Goal: Information Seeking & Learning: Learn about a topic

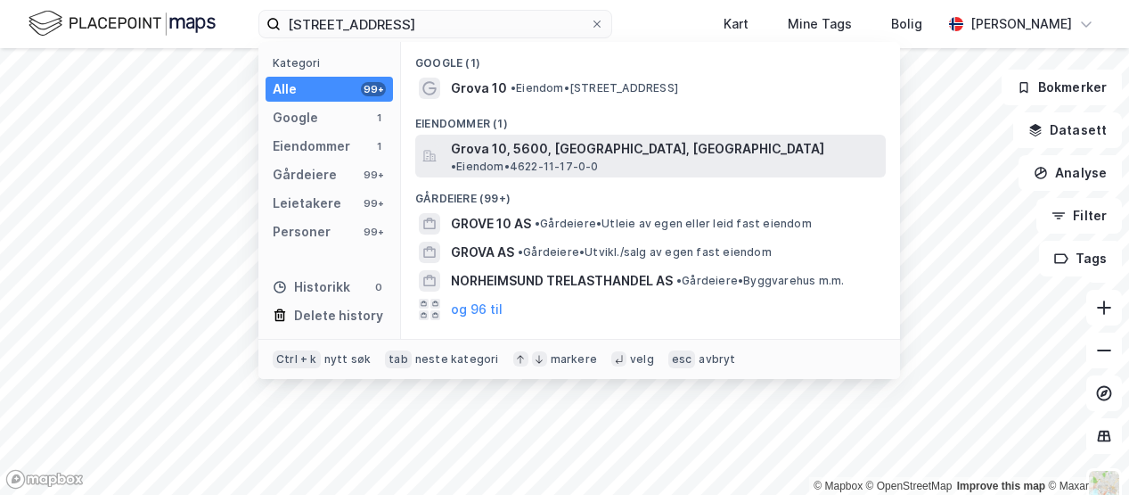
click at [503, 152] on span "Grova 10, 5600, [GEOGRAPHIC_DATA], [GEOGRAPHIC_DATA]" at bounding box center [637, 148] width 373 height 21
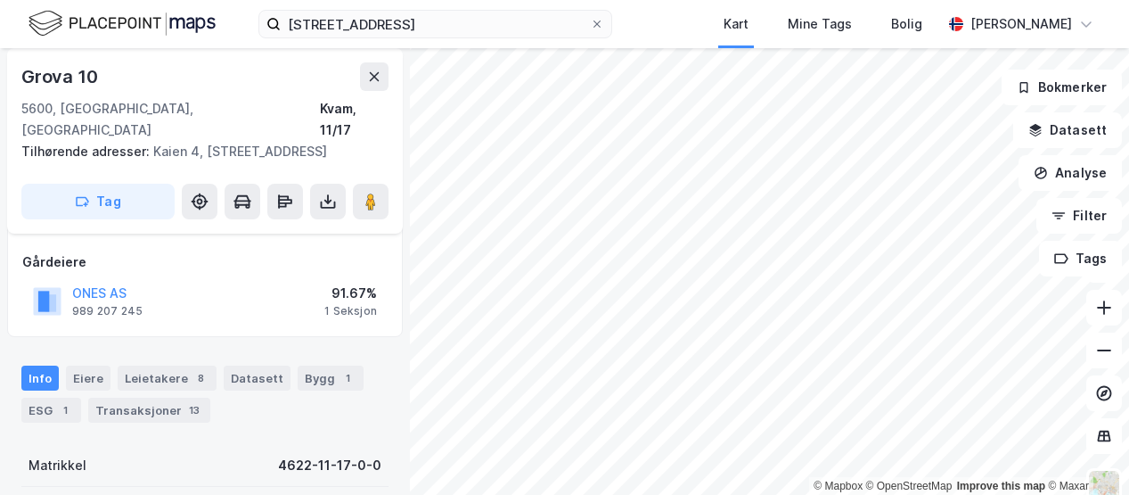
scroll to position [193, 0]
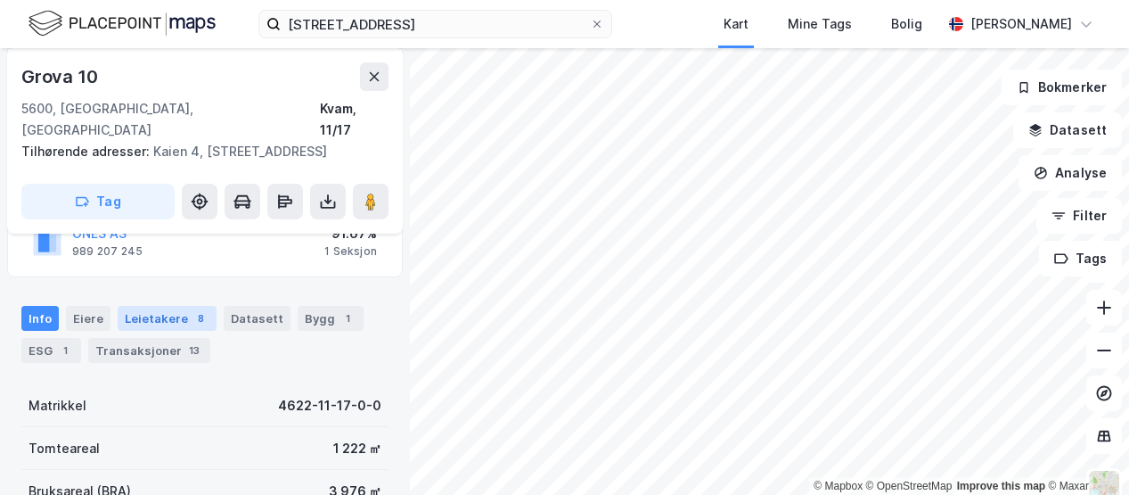
click at [175, 306] on div "Leietakere 8" at bounding box center [167, 318] width 99 height 25
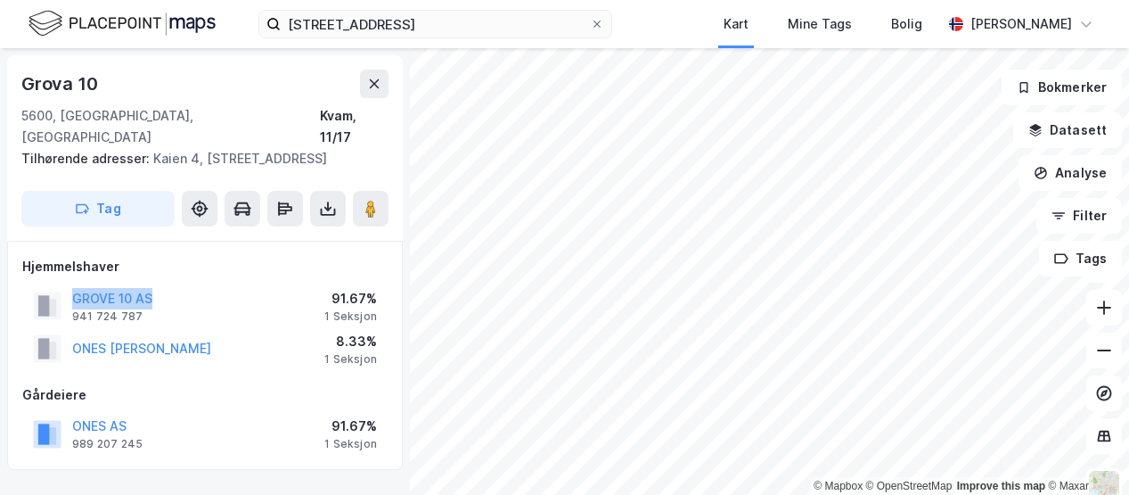
drag, startPoint x: 175, startPoint y: 279, endPoint x: 66, endPoint y: 273, distance: 108.9
click at [66, 284] on div "GROVE 10 AS 941 724 787 91.67% 1 Seksjon" at bounding box center [204, 305] width 365 height 43
copy div "GROVE 10 AS"
click at [213, 256] on div "Hjemmelshaver" at bounding box center [204, 266] width 365 height 21
click at [0, 0] on button "GROVE 10 AS" at bounding box center [0, 0] width 0 height 0
